Goal: Obtain resource: Download file/media

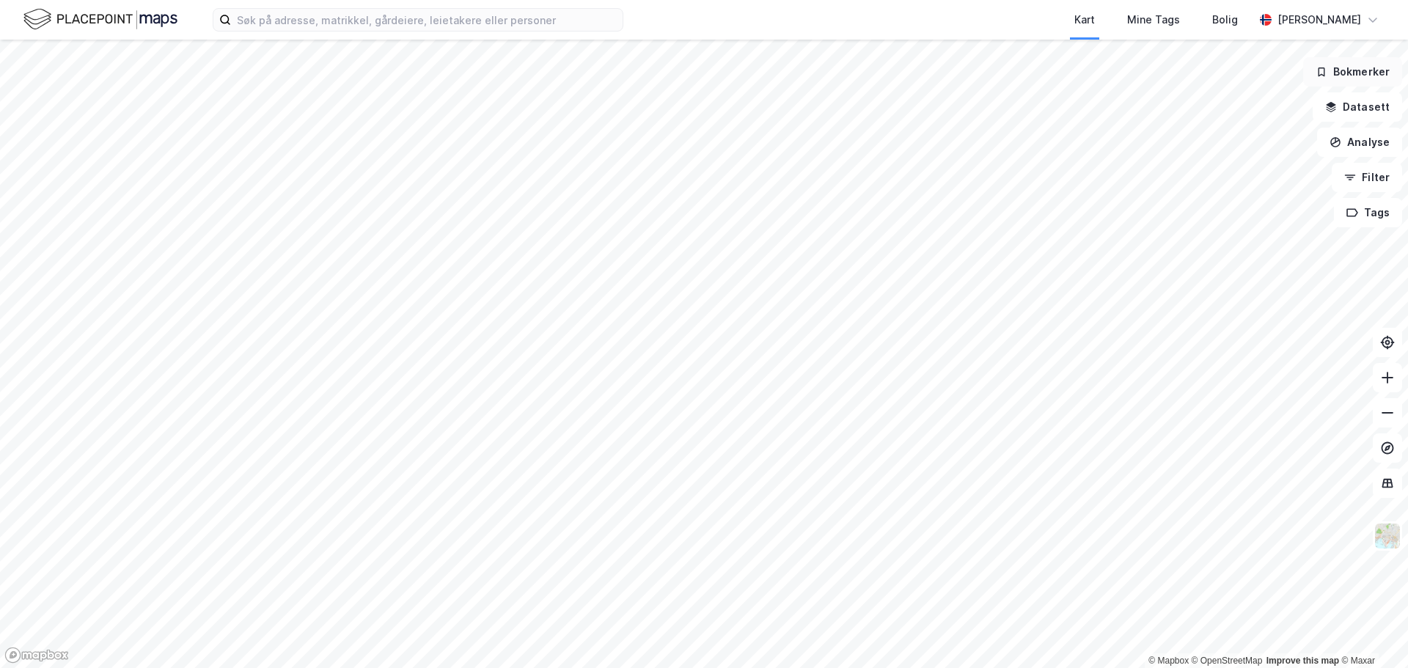
click at [1354, 81] on button "Bokmerker" at bounding box center [1352, 71] width 99 height 29
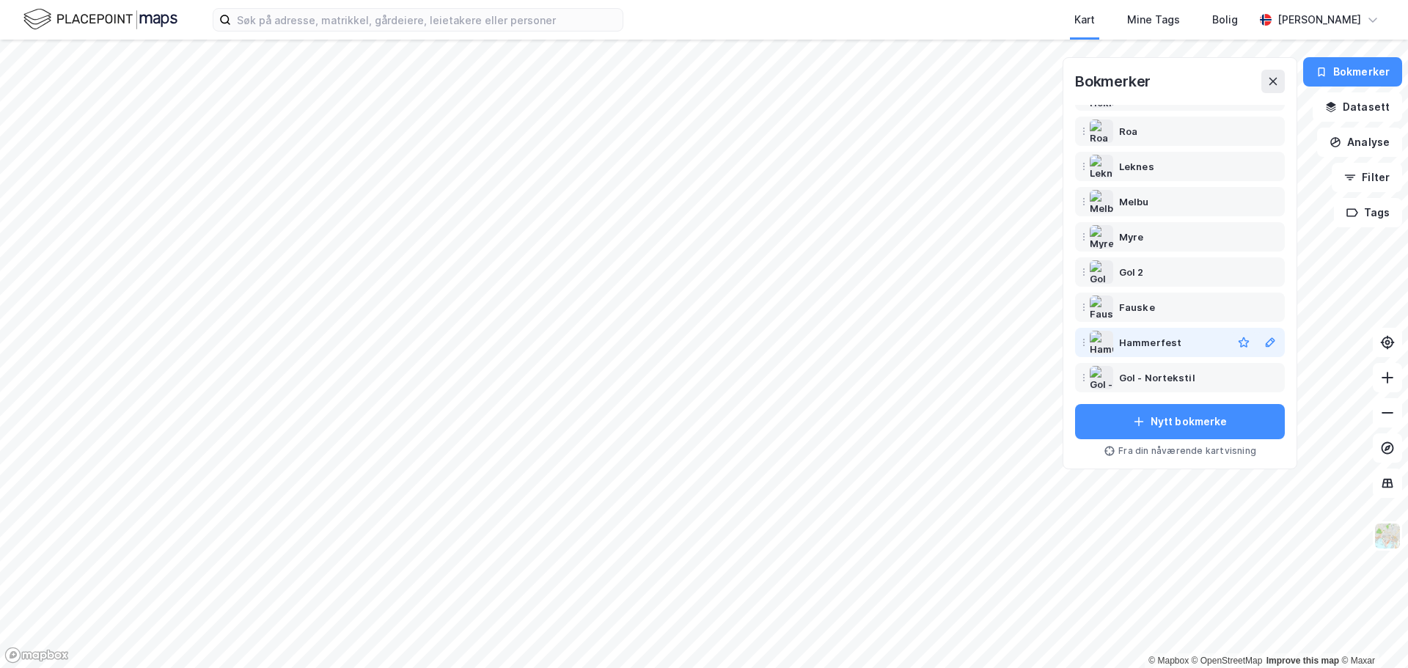
scroll to position [91, 0]
click at [1135, 139] on div "Lakselv" at bounding box center [1137, 134] width 37 height 18
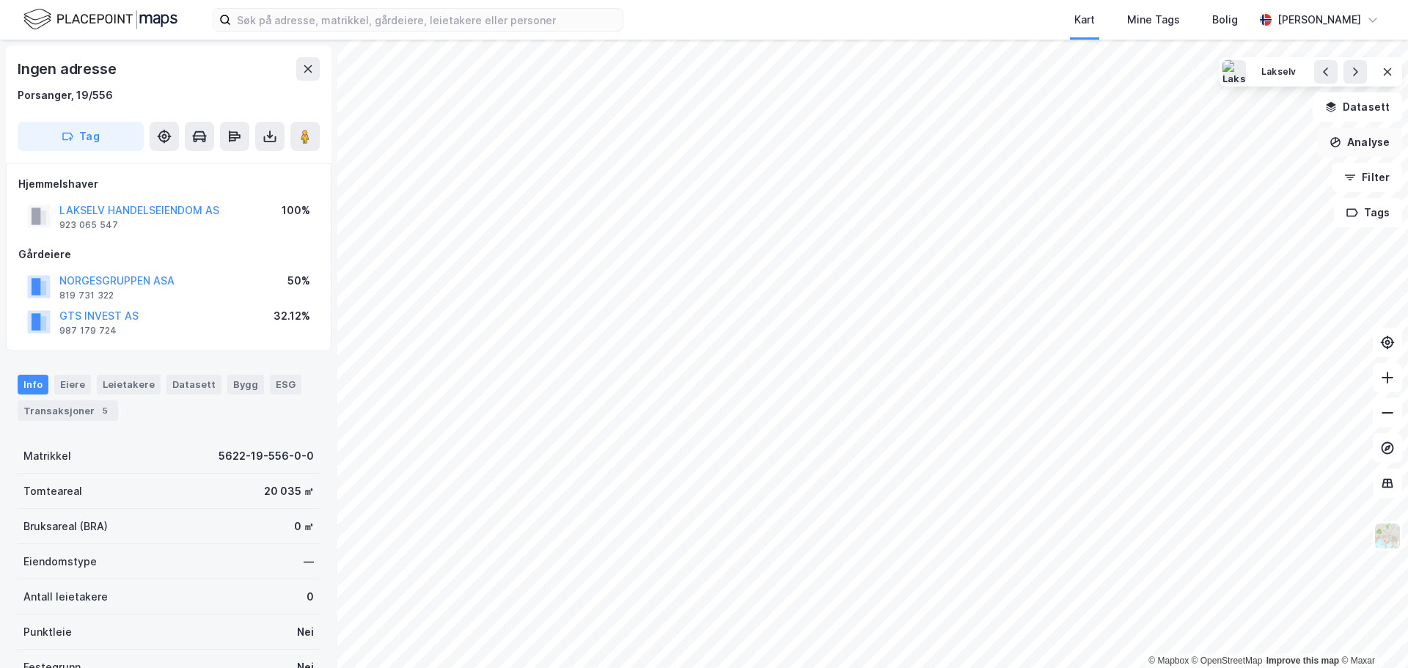
click at [1349, 142] on button "Analyse" at bounding box center [1359, 142] width 85 height 29
click at [1189, 145] on div "Mål avstand" at bounding box center [1232, 143] width 128 height 12
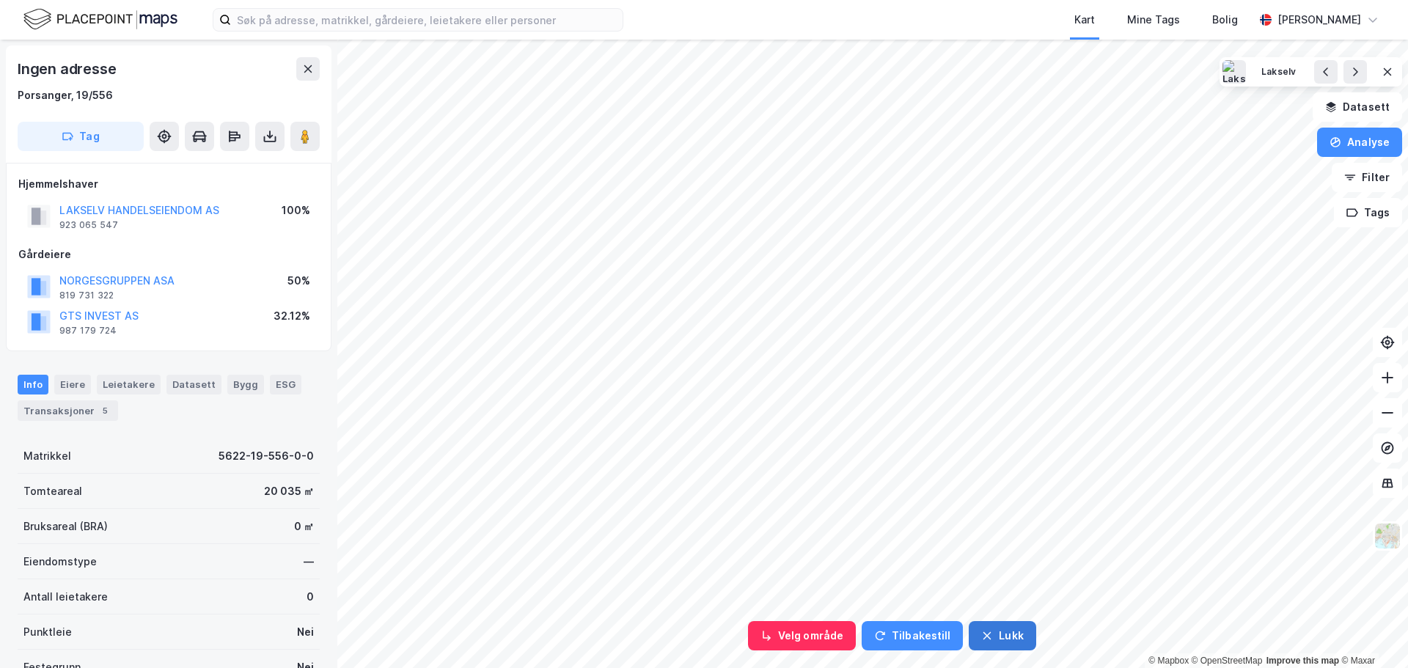
click at [992, 637] on button "Lukk" at bounding box center [1002, 635] width 67 height 29
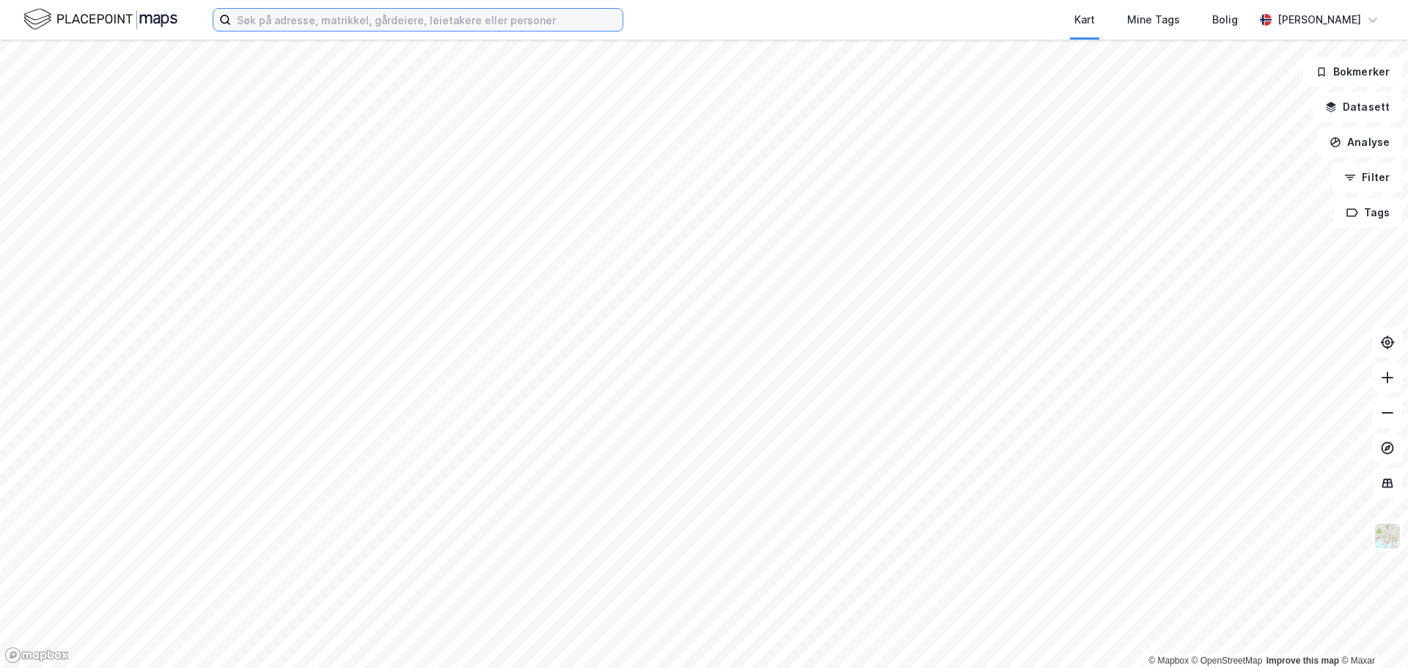
click at [398, 20] on input at bounding box center [427, 20] width 392 height 22
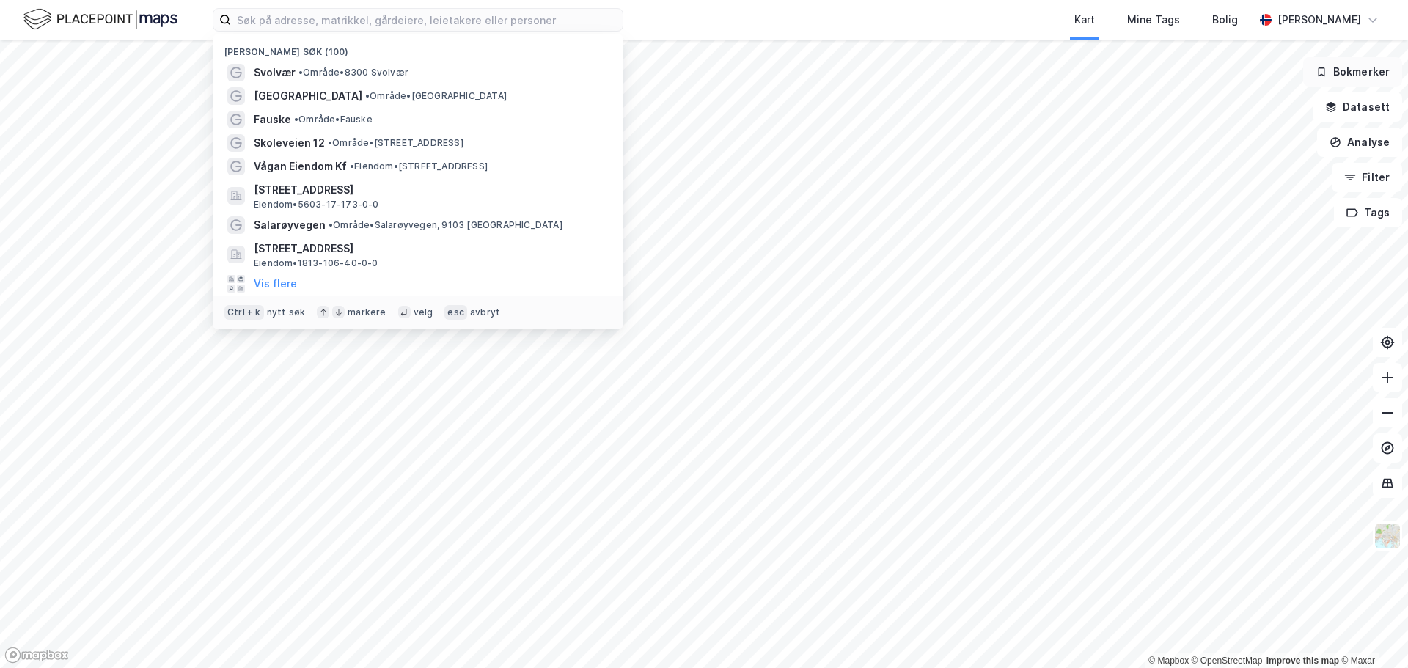
click at [1331, 65] on button "Bokmerker" at bounding box center [1352, 71] width 99 height 29
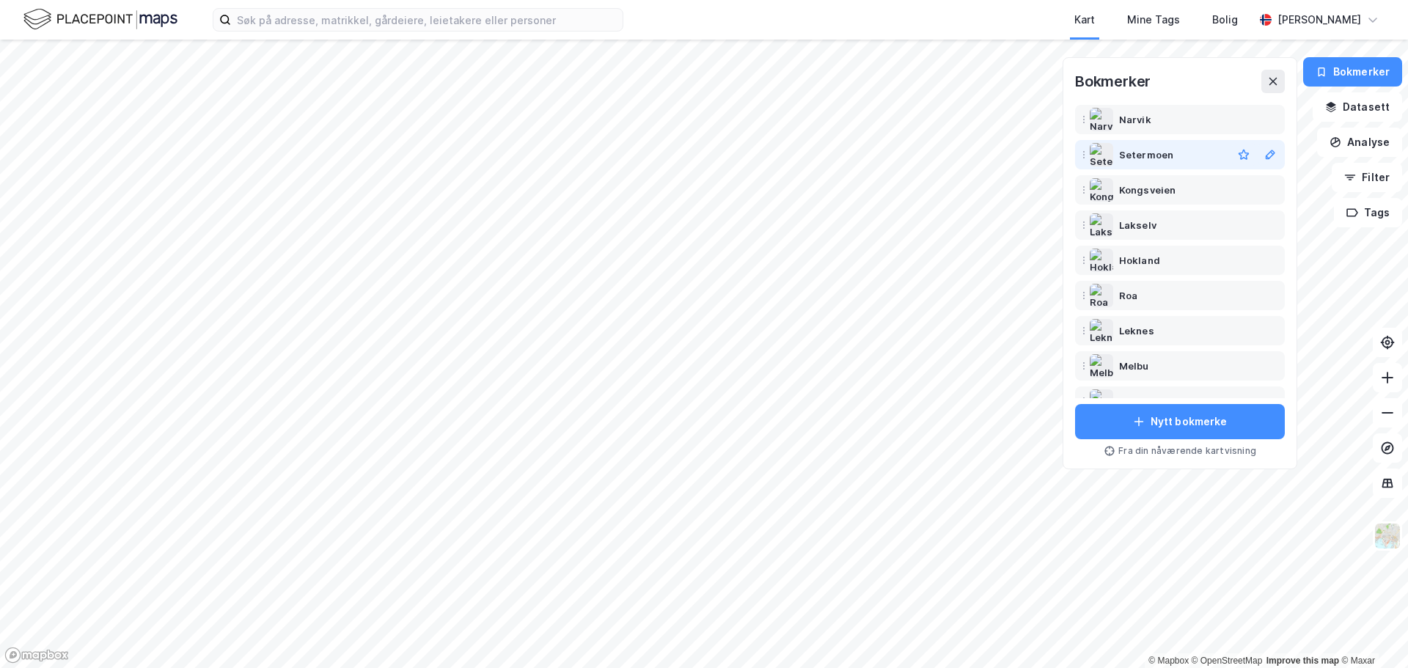
click at [1138, 161] on div "Setermoen" at bounding box center [1146, 155] width 54 height 18
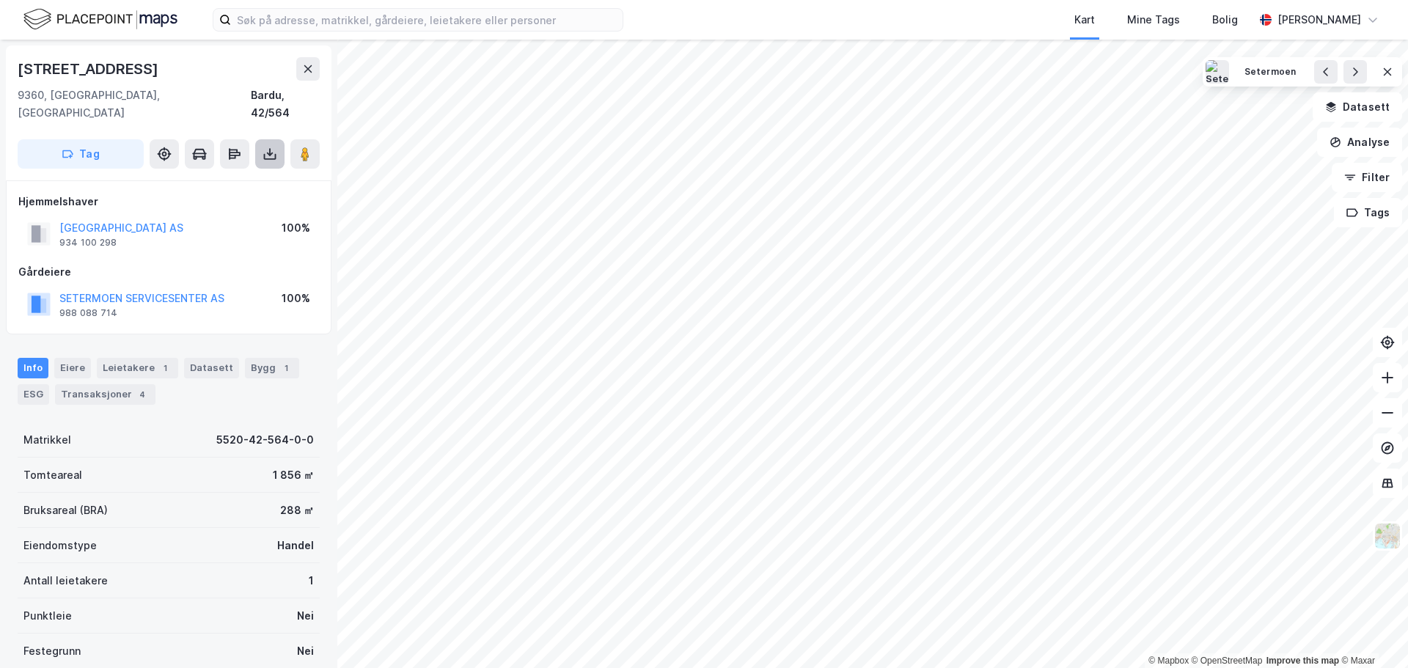
click at [274, 147] on icon at bounding box center [270, 154] width 15 height 15
click at [211, 177] on div "Last ned grunnbok" at bounding box center [197, 183] width 85 height 12
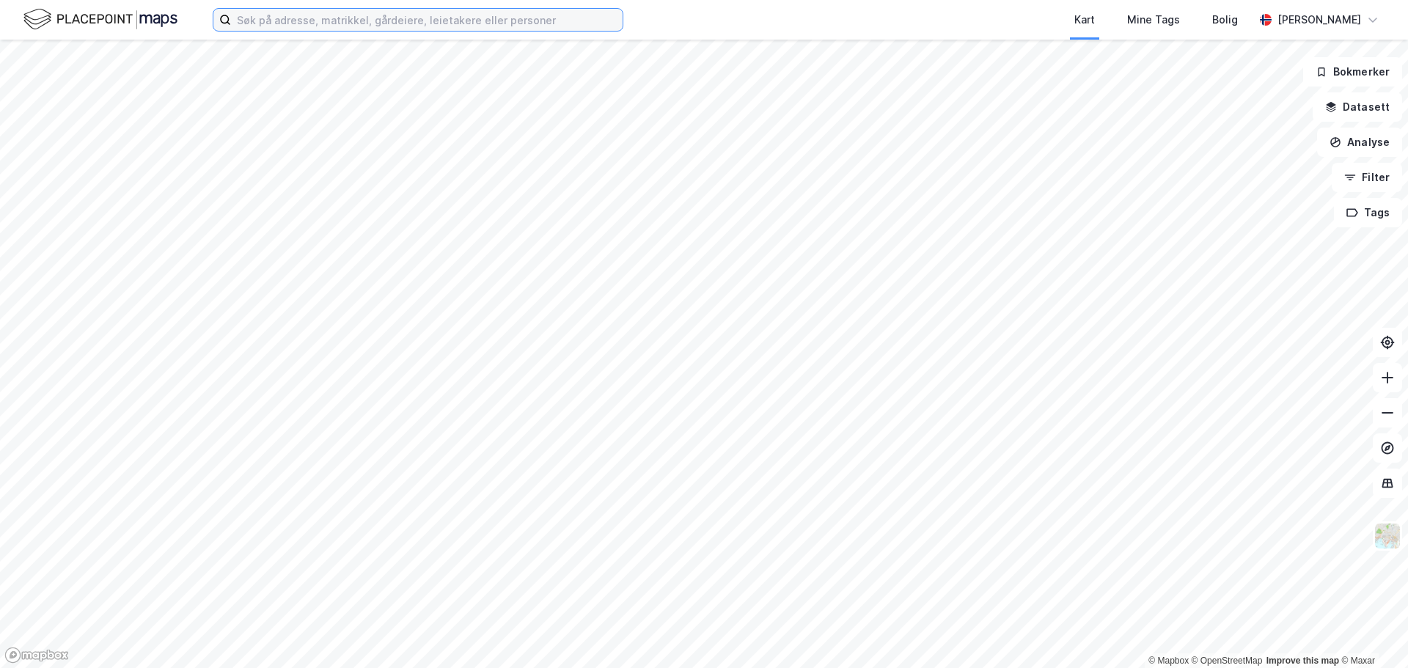
click at [379, 21] on input at bounding box center [427, 20] width 392 height 22
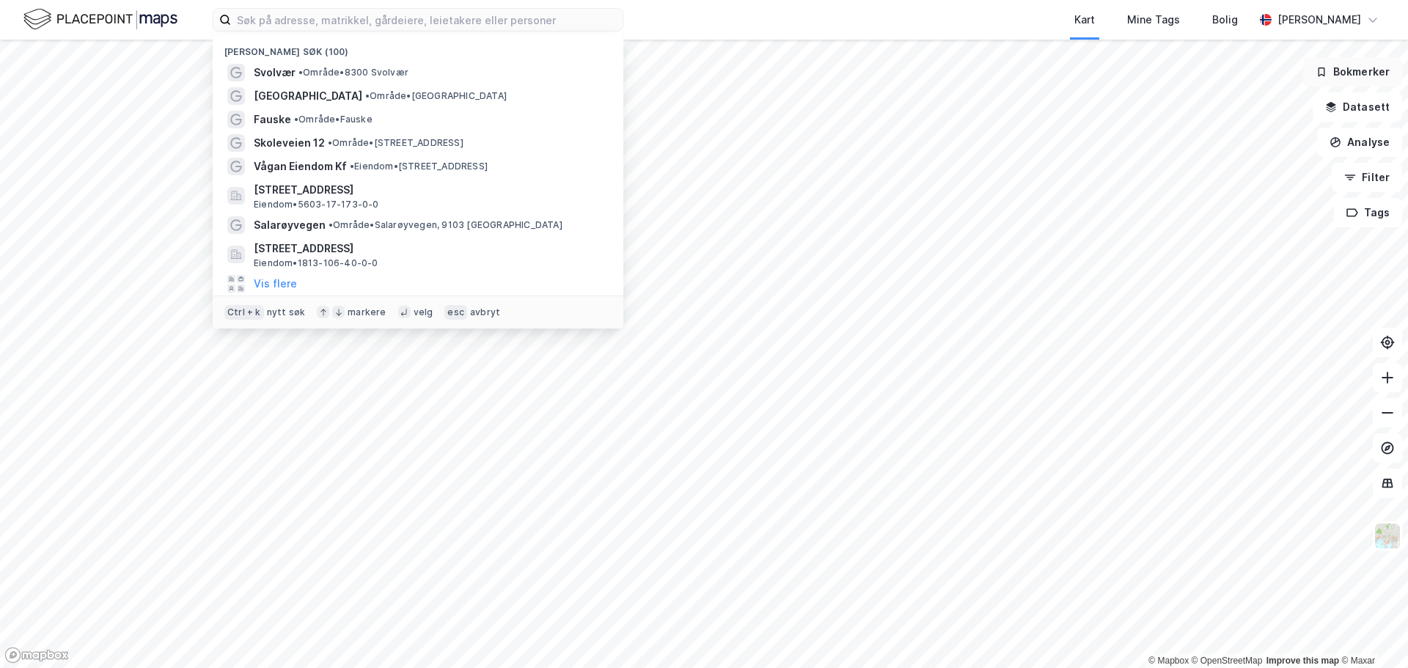
click at [1367, 76] on button "Bokmerker" at bounding box center [1352, 71] width 99 height 29
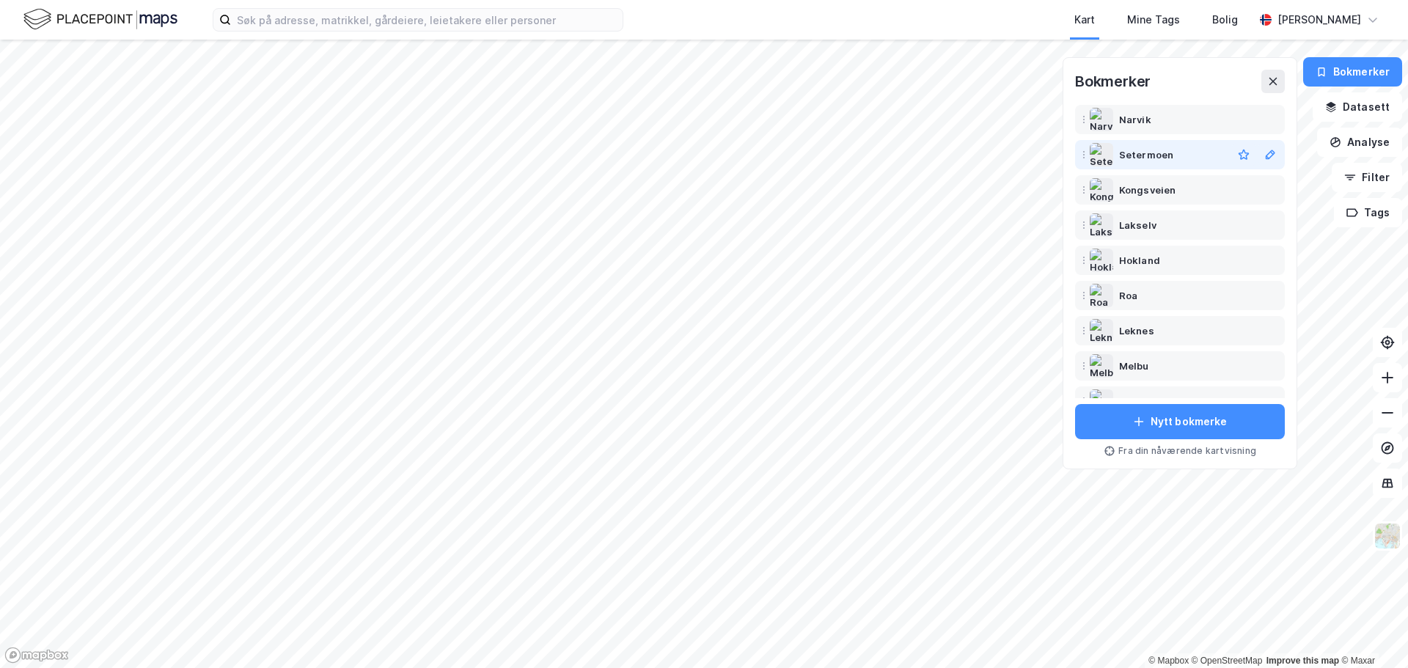
click at [1155, 150] on div "Setermoen" at bounding box center [1146, 155] width 54 height 18
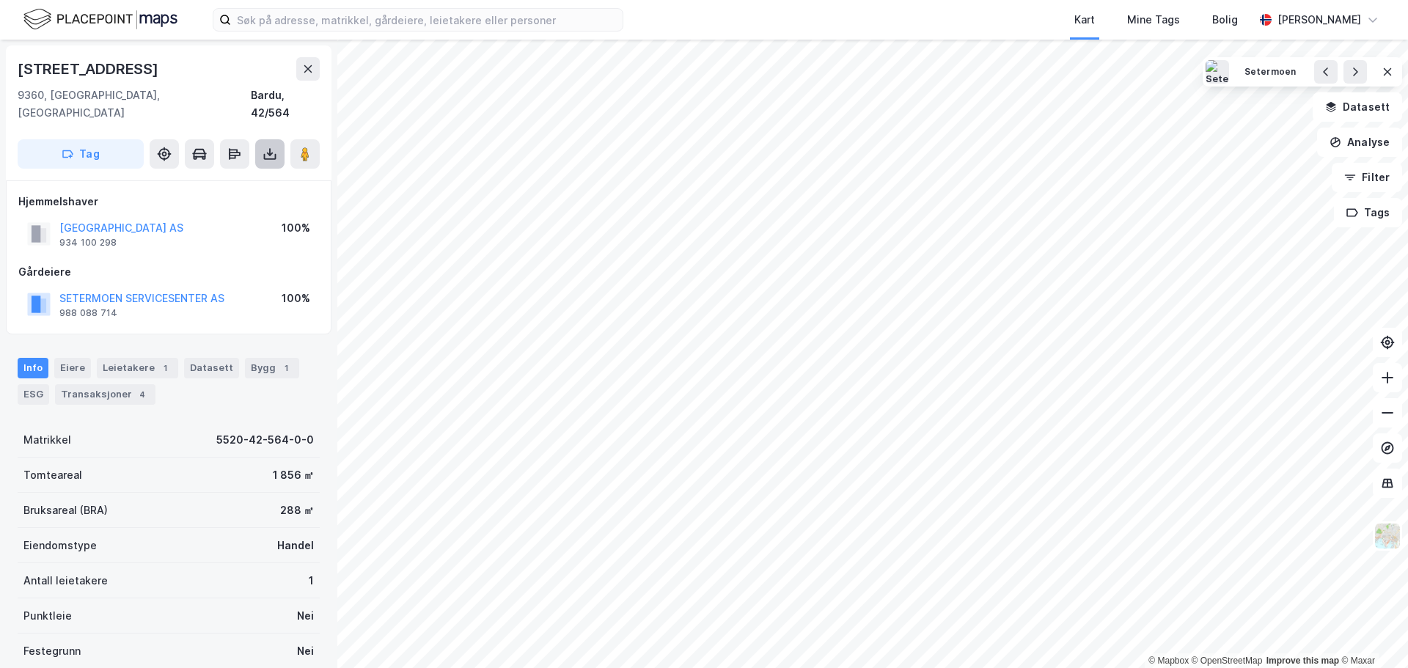
click at [276, 147] on icon at bounding box center [270, 154] width 15 height 15
click at [188, 177] on div "Last ned grunnbok" at bounding box center [197, 183] width 85 height 12
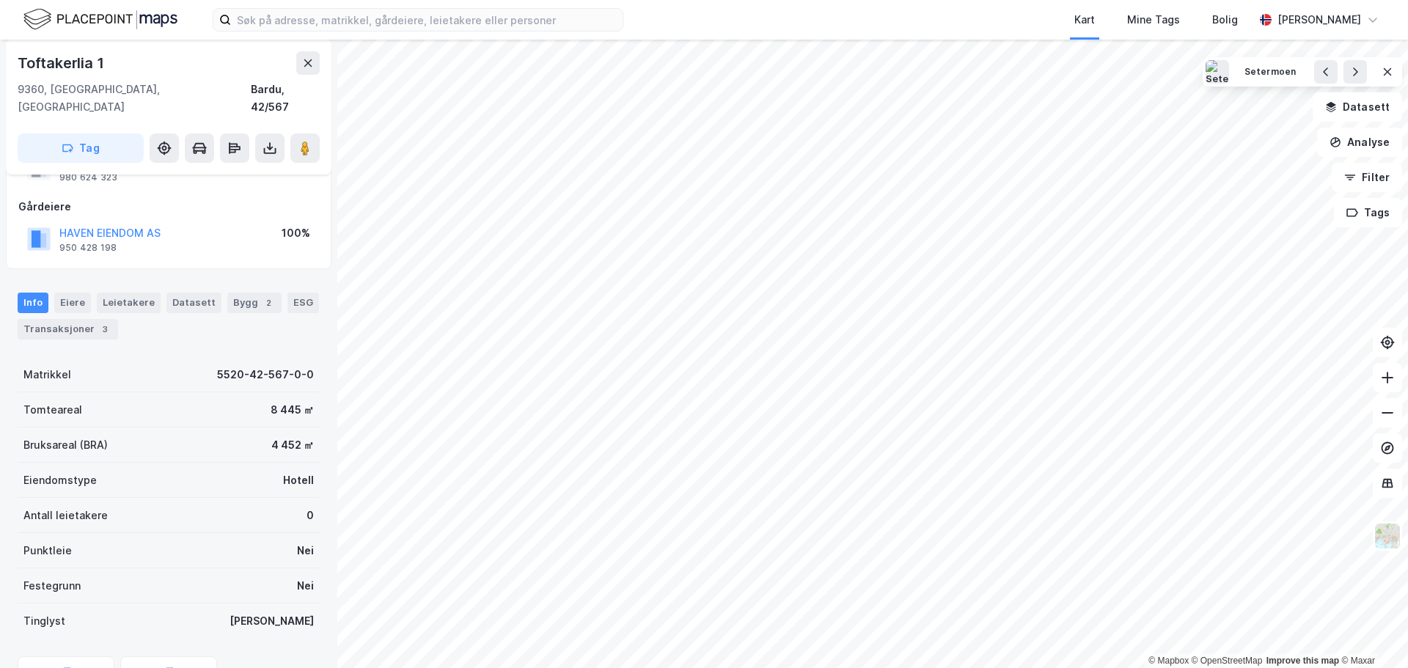
scroll to position [131, 0]
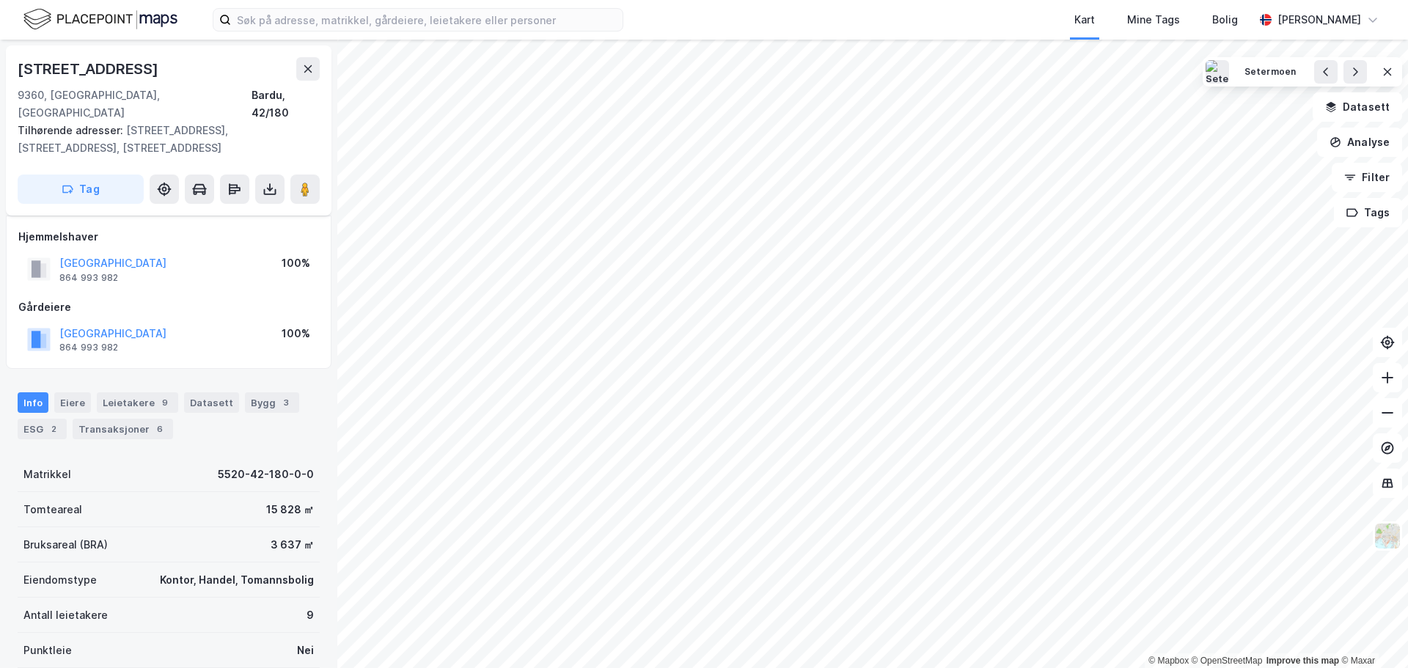
scroll to position [131, 0]
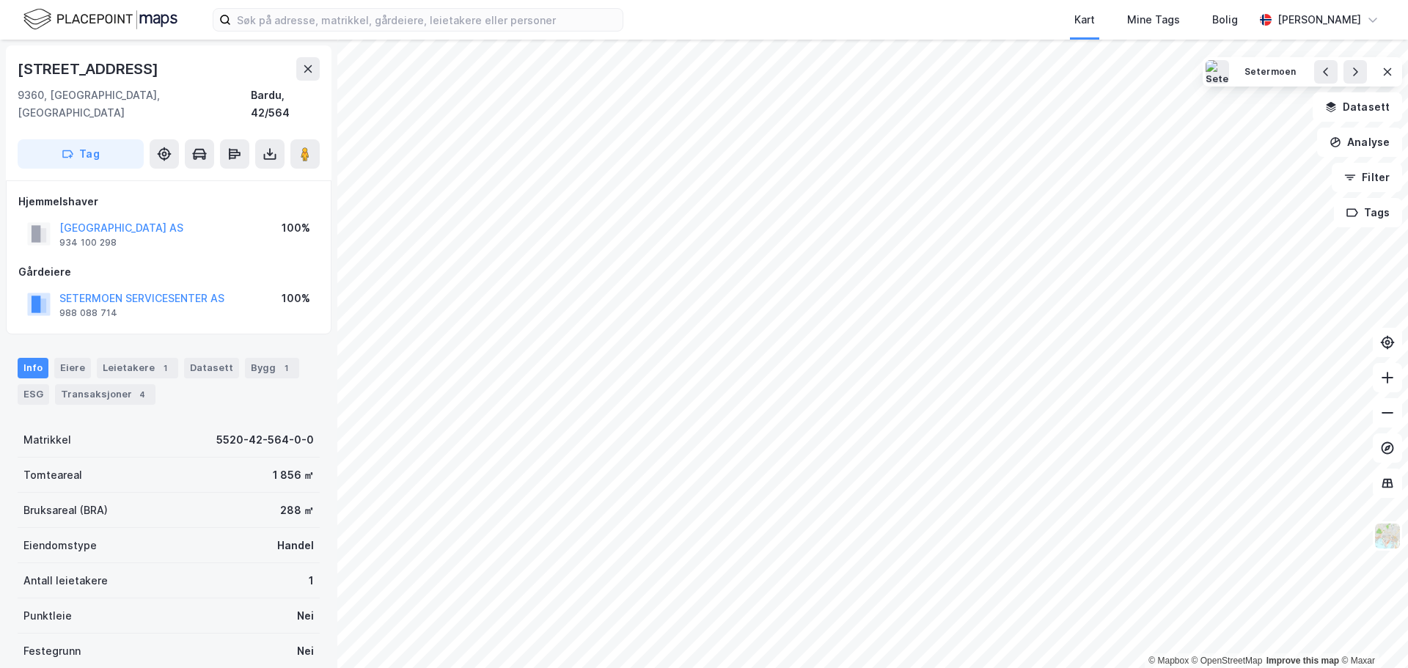
scroll to position [131, 0]
click at [1357, 70] on button "Bokmerker" at bounding box center [1352, 71] width 99 height 29
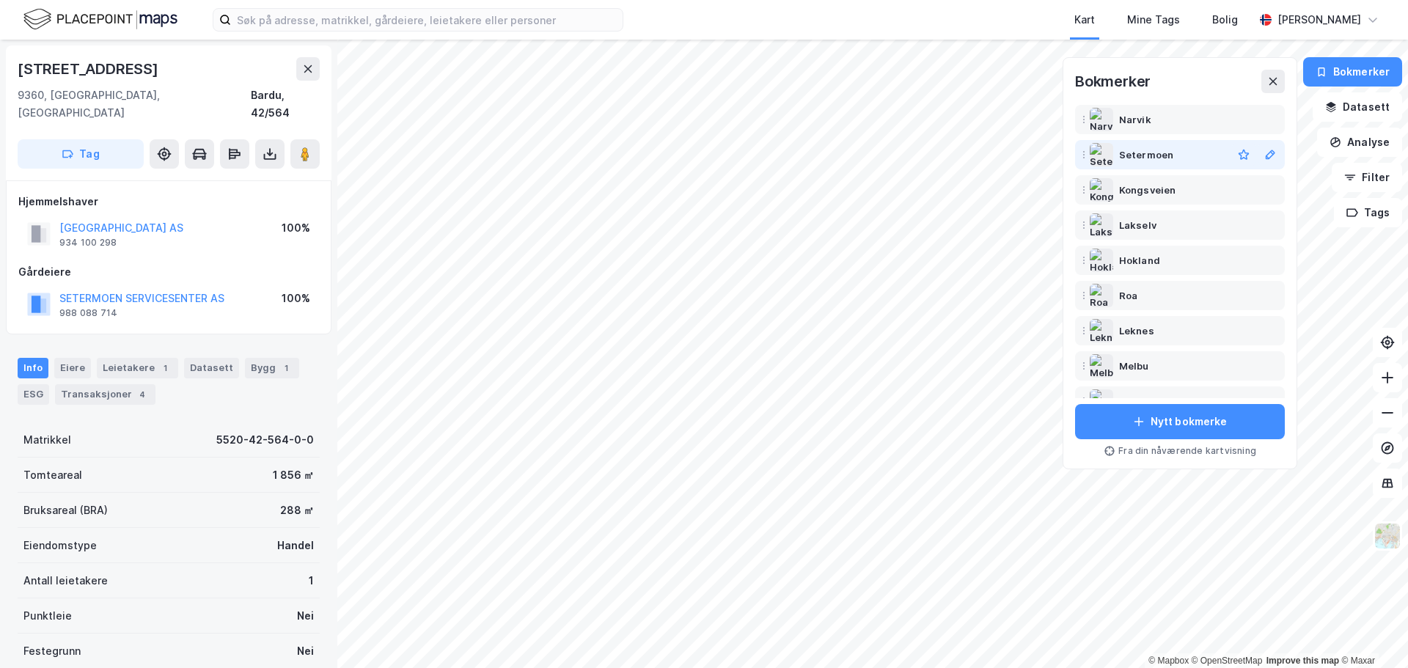
click at [1145, 150] on div "Setermoen" at bounding box center [1146, 155] width 54 height 18
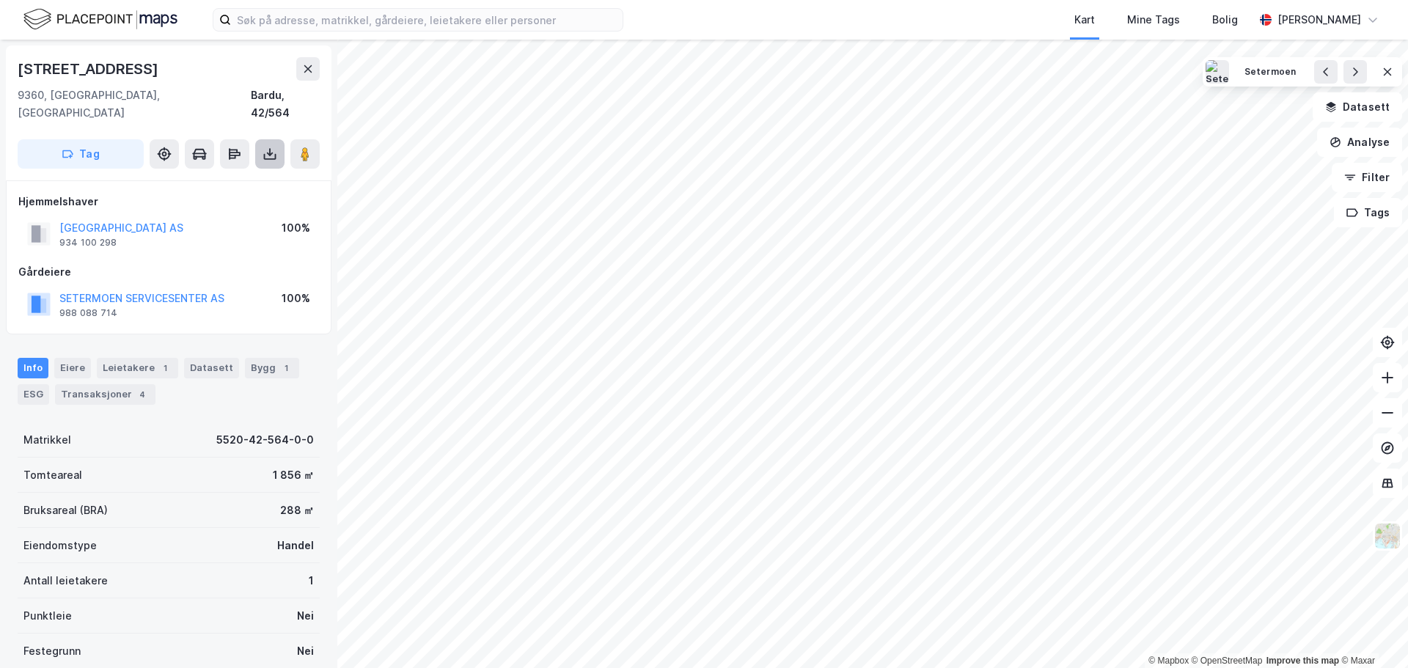
click at [274, 147] on icon at bounding box center [270, 154] width 15 height 15
click at [202, 177] on div "Last ned grunnbok" at bounding box center [197, 183] width 85 height 12
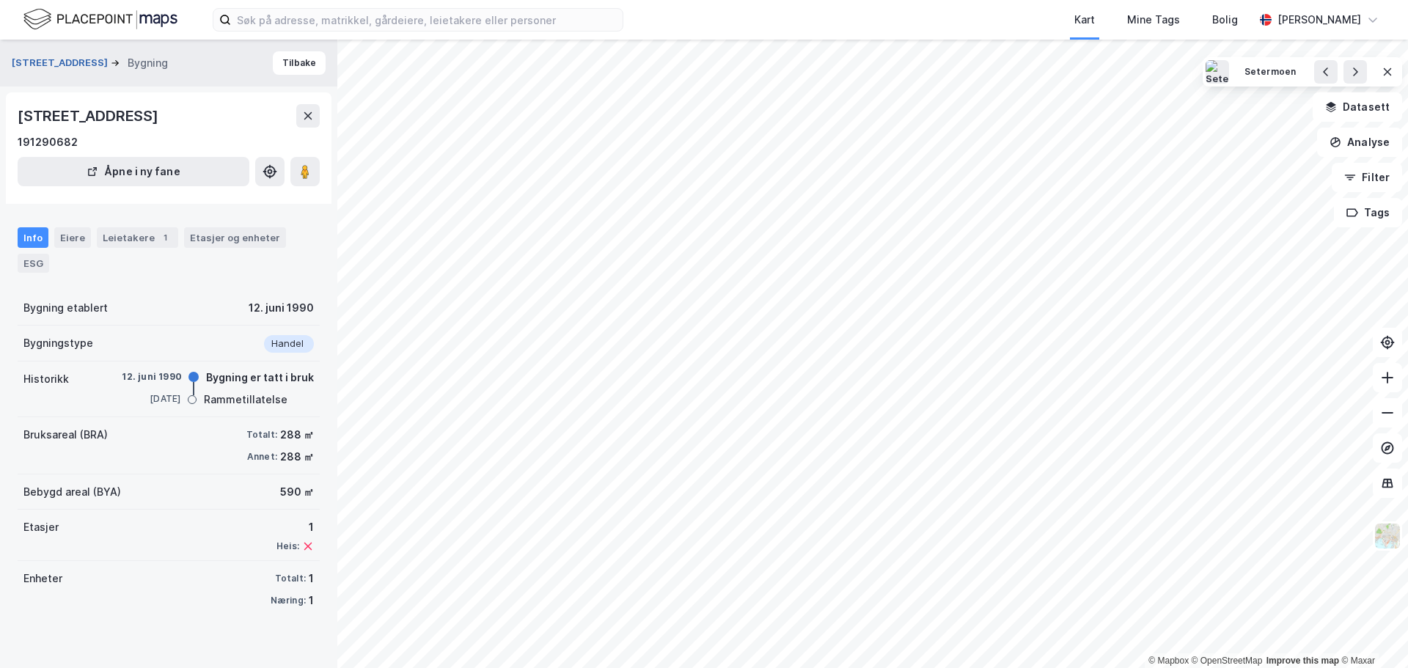
click at [44, 60] on button "[STREET_ADDRESS]" at bounding box center [61, 63] width 99 height 15
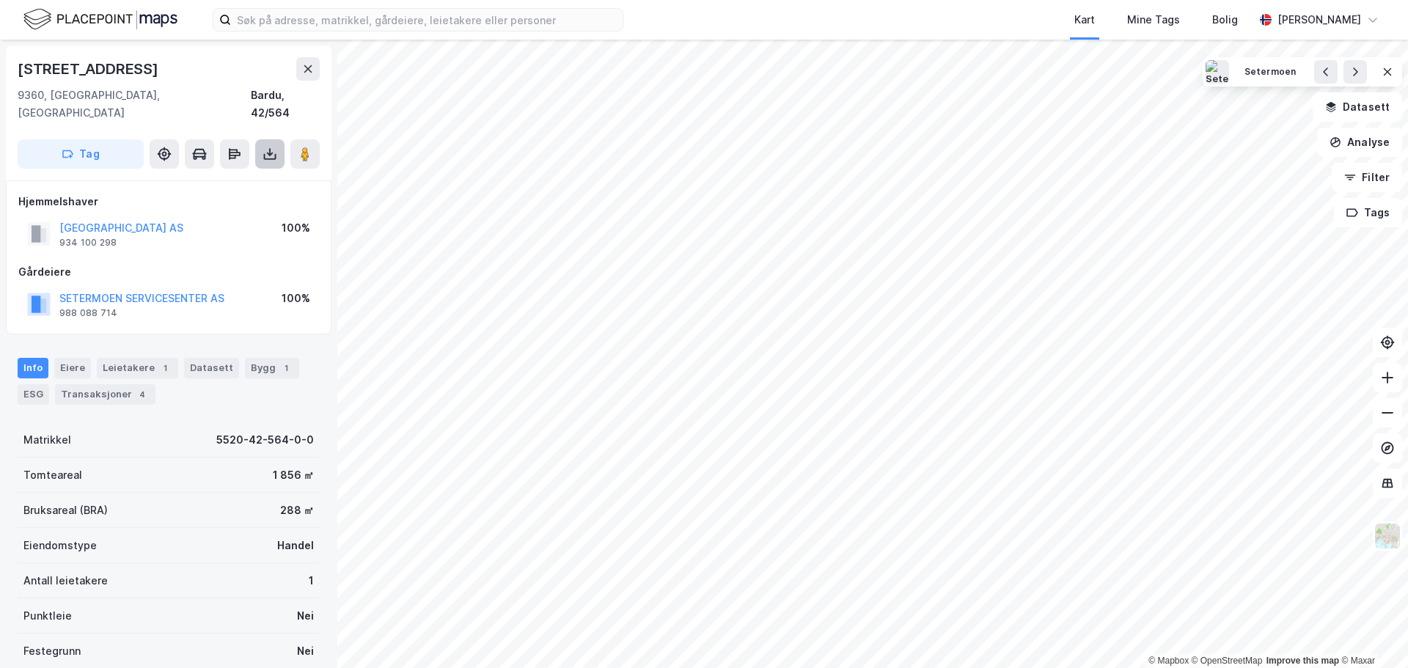
click at [273, 147] on icon at bounding box center [270, 154] width 15 height 15
click at [225, 177] on div "Last ned grunnbok" at bounding box center [197, 183] width 85 height 12
